Goal: Browse casually: Explore the website without a specific task or goal

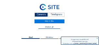
click at [97, 39] on icon at bounding box center [97, 39] width 2 height 2
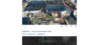
scroll to position [86, 0]
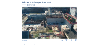
click at [55, 17] on img at bounding box center [49, 23] width 55 height 32
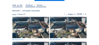
scroll to position [26, 0]
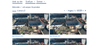
click at [43, 20] on img at bounding box center [30, 23] width 37 height 21
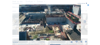
click at [15, 22] on icon at bounding box center [15, 21] width 3 height 3
click at [84, 21] on icon at bounding box center [84, 21] width 3 height 3
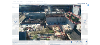
click at [84, 21] on icon at bounding box center [84, 21] width 3 height 3
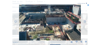
click at [84, 21] on icon at bounding box center [84, 21] width 3 height 3
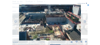
click at [84, 21] on icon at bounding box center [84, 21] width 3 height 3
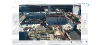
click at [84, 21] on icon at bounding box center [84, 21] width 3 height 3
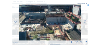
click at [88, 6] on icon at bounding box center [88, 6] width 2 height 2
